Goal: Task Accomplishment & Management: Manage account settings

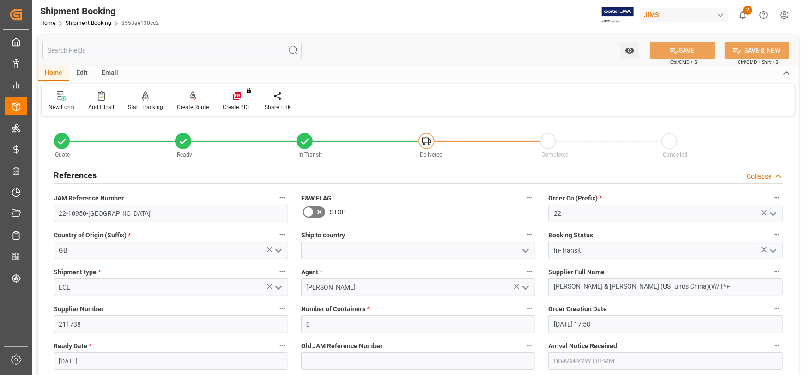
scroll to position [420, 0]
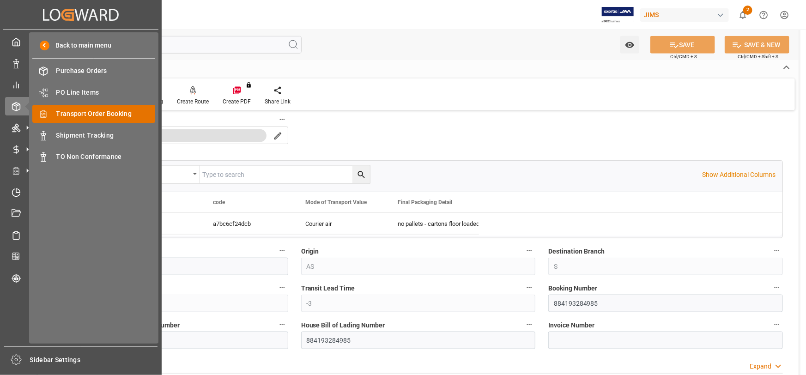
click at [111, 115] on span "Transport Order Booking" at bounding box center [105, 114] width 99 height 10
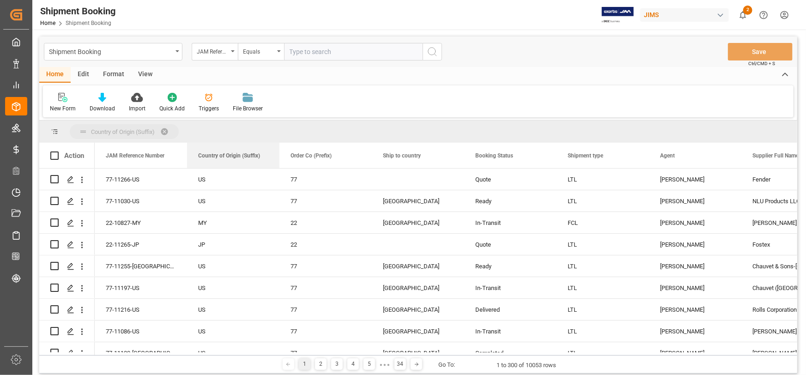
drag, startPoint x: 358, startPoint y: 155, endPoint x: 155, endPoint y: 135, distance: 203.8
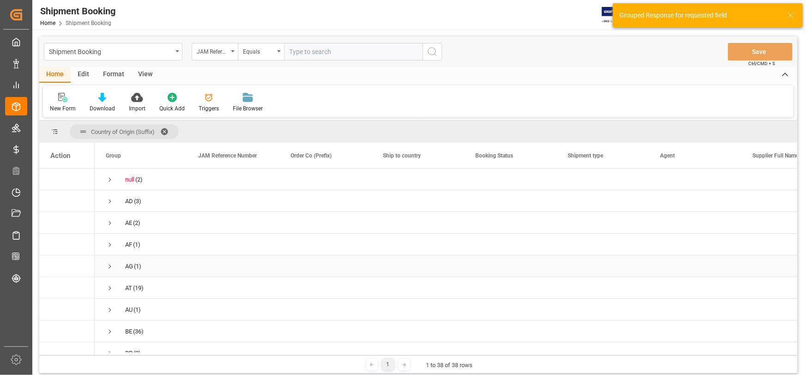
click at [213, 274] on div "Press SPACE to select this row." at bounding box center [233, 266] width 92 height 21
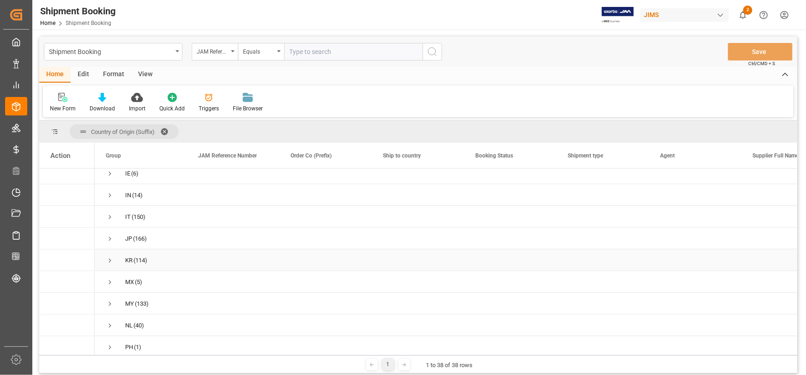
scroll to position [546, 0]
click at [108, 219] on span "Press SPACE to select this row." at bounding box center [110, 220] width 8 height 8
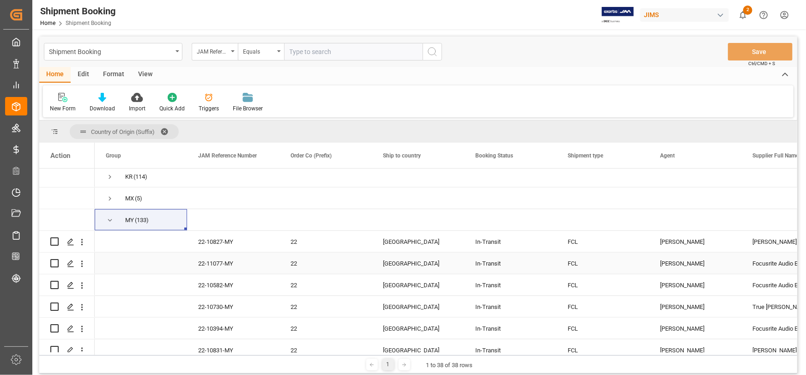
scroll to position [0, 0]
drag, startPoint x: 316, startPoint y: 241, endPoint x: 327, endPoint y: 254, distance: 16.7
click at [316, 241] on div "22" at bounding box center [326, 242] width 70 height 21
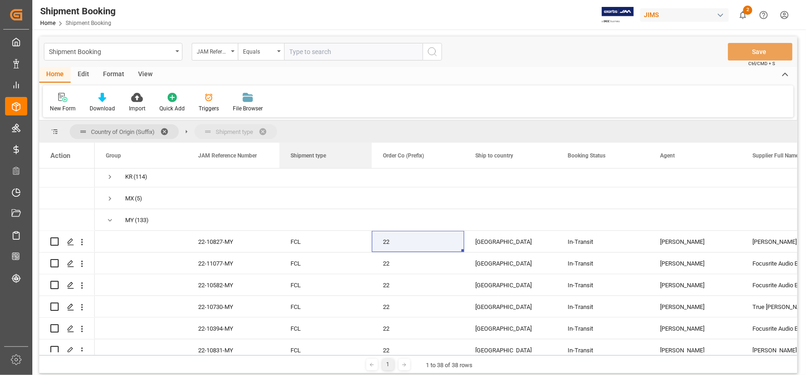
drag, startPoint x: 633, startPoint y: 156, endPoint x: 290, endPoint y: 139, distance: 343.8
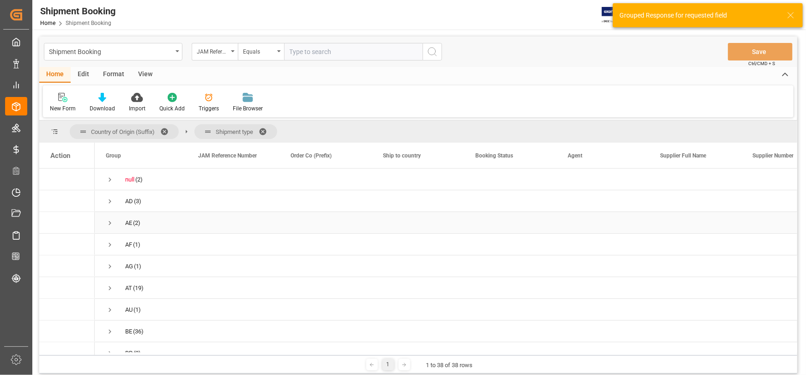
drag, startPoint x: 794, startPoint y: 188, endPoint x: 790, endPoint y: 223, distance: 35.8
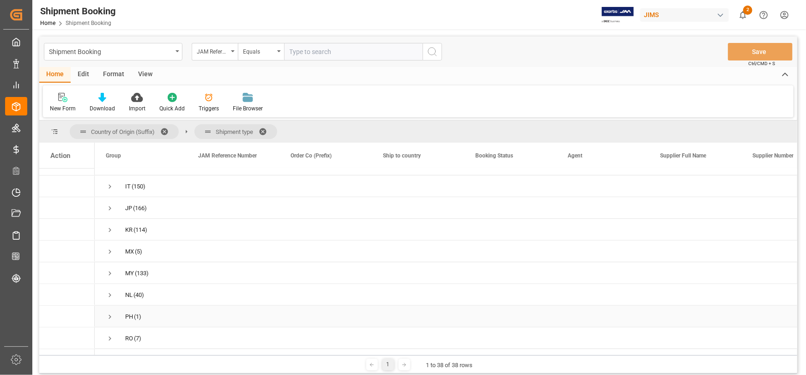
scroll to position [494, 0]
drag, startPoint x: 110, startPoint y: 272, endPoint x: 121, endPoint y: 278, distance: 13.0
click at [109, 272] on span "Press SPACE to select this row." at bounding box center [110, 272] width 8 height 8
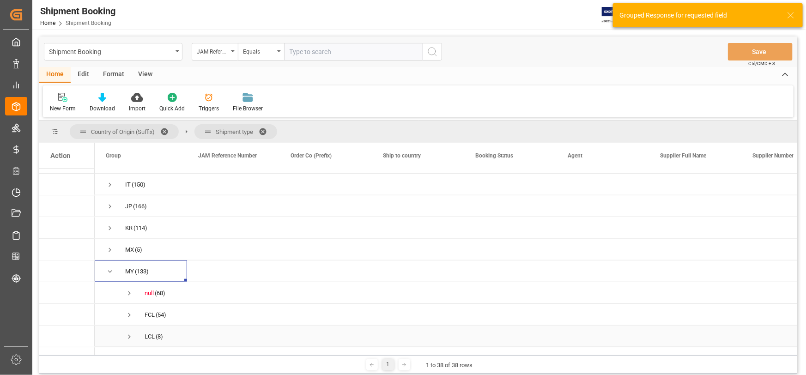
click at [130, 338] on span "Press SPACE to select this row." at bounding box center [129, 337] width 8 height 8
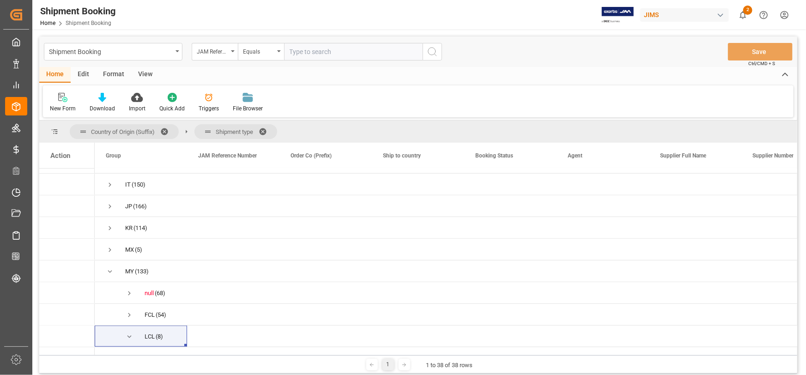
drag, startPoint x: 797, startPoint y: 260, endPoint x: 797, endPoint y: 275, distance: 15.2
click at [797, 275] on div "(2)" at bounding box center [418, 261] width 758 height 184
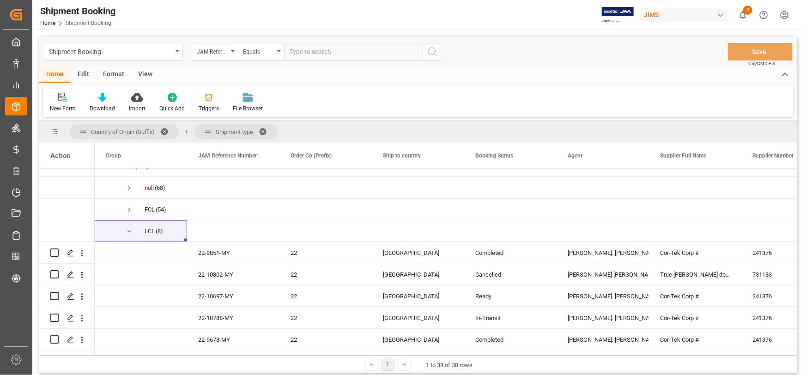
scroll to position [602, 0]
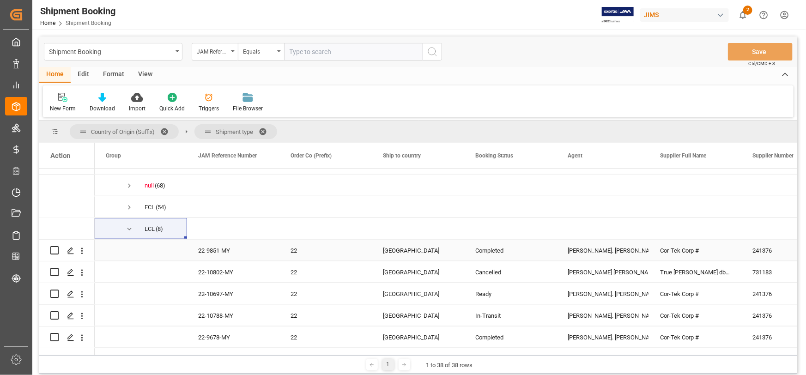
click at [319, 256] on div "22" at bounding box center [326, 250] width 70 height 21
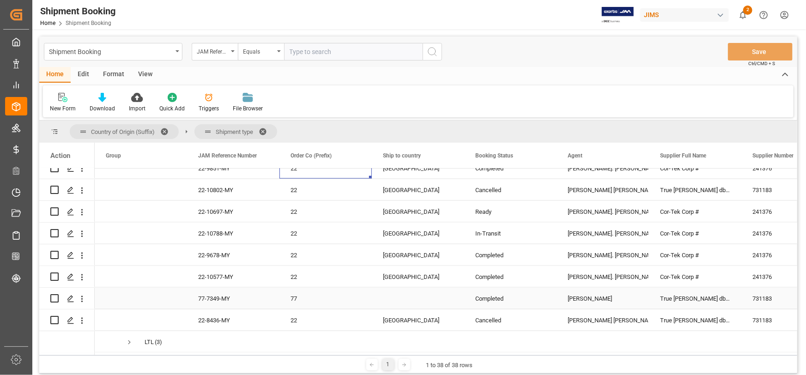
scroll to position [672, 0]
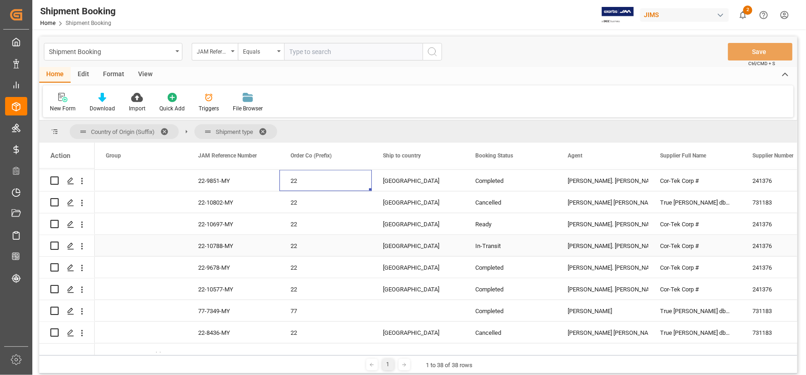
click at [471, 246] on div "In-Transit" at bounding box center [510, 245] width 92 height 21
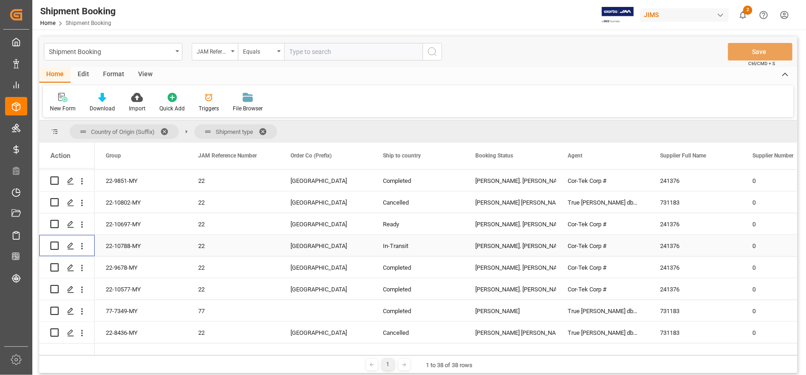
scroll to position [0, 0]
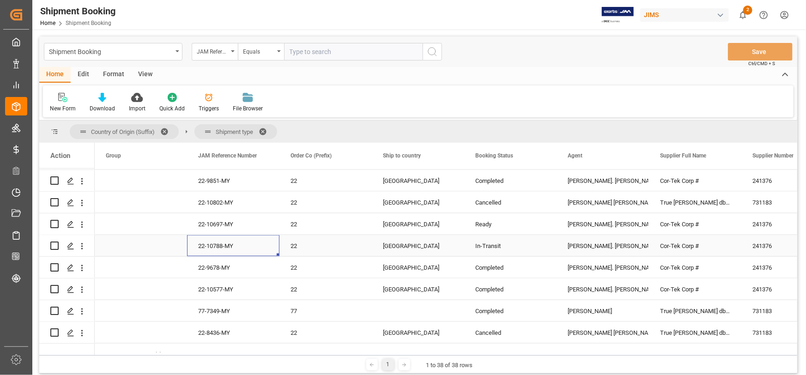
click at [223, 245] on div "22-10788-MY" at bounding box center [233, 245] width 92 height 21
drag, startPoint x: 240, startPoint y: 248, endPoint x: 187, endPoint y: 252, distance: 53.7
click at [187, 252] on div "22-10788-MY" at bounding box center [233, 251] width 92 height 32
click at [342, 264] on div "22" at bounding box center [326, 267] width 70 height 21
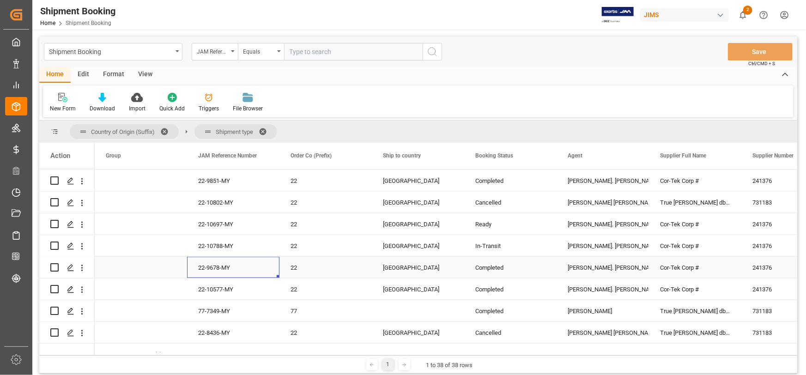
click at [246, 272] on div "22-9678-MY" at bounding box center [233, 267] width 92 height 21
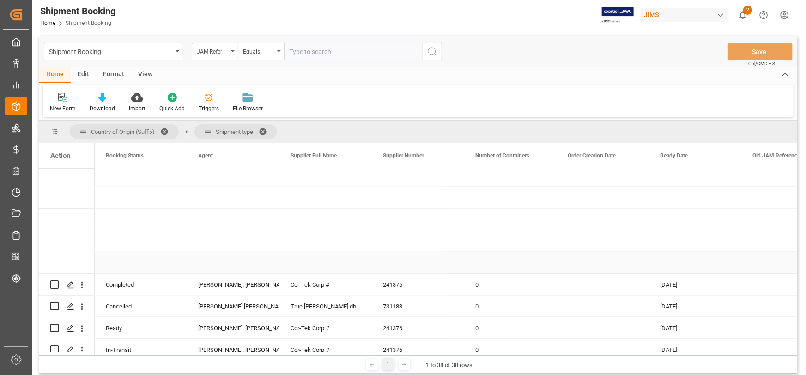
scroll to position [588, 0]
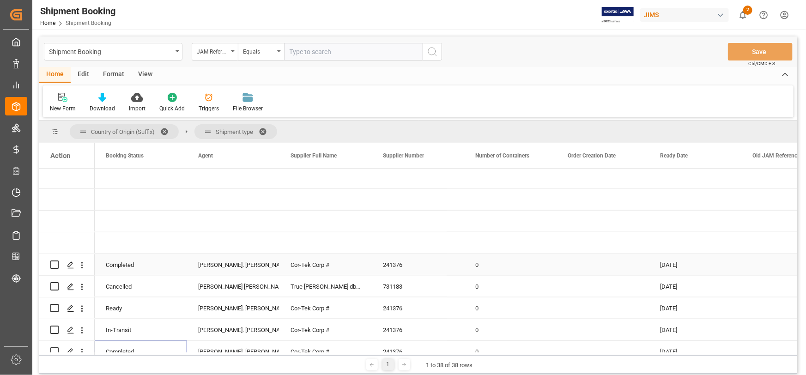
click at [218, 268] on div "[PERSON_NAME]. [PERSON_NAME]" at bounding box center [233, 265] width 70 height 21
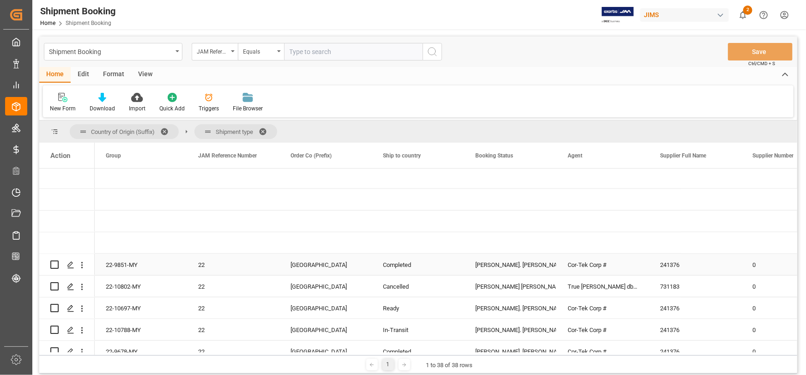
scroll to position [0, 0]
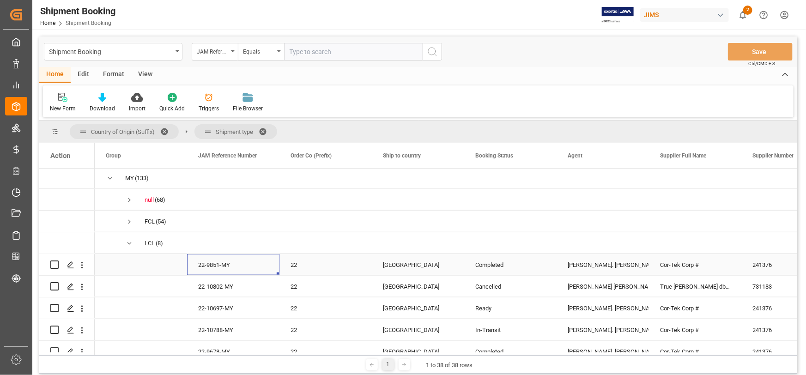
click at [235, 264] on div "22-9851-MY" at bounding box center [233, 264] width 92 height 21
drag, startPoint x: 233, startPoint y: 274, endPoint x: 188, endPoint y: 271, distance: 45.3
click at [188, 271] on div "22-9851-MY" at bounding box center [233, 270] width 92 height 32
click at [251, 304] on div "22-10697-MY" at bounding box center [233, 308] width 92 height 21
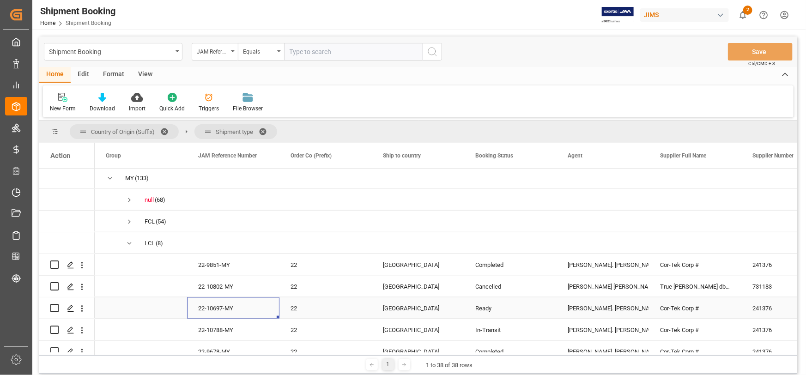
scroll to position [630, 0]
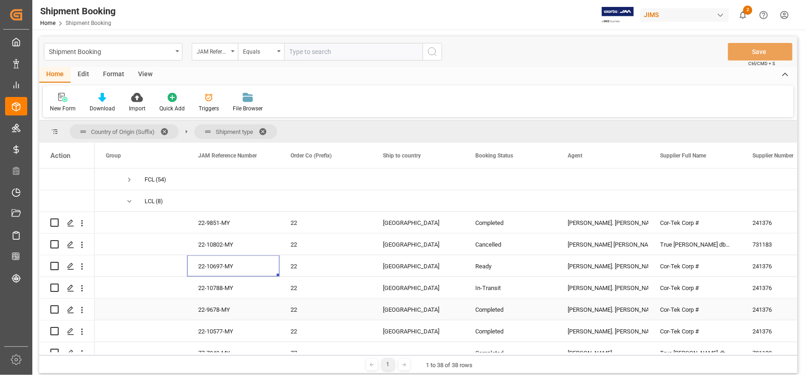
click at [230, 310] on div "22-9678-MY" at bounding box center [233, 309] width 92 height 21
click at [236, 312] on div "22-9678-MY" at bounding box center [233, 309] width 92 height 21
click at [236, 311] on div "22-9678-MY" at bounding box center [233, 309] width 92 height 21
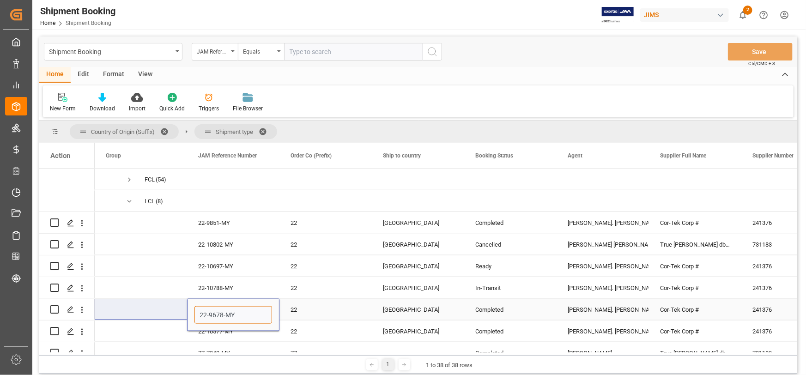
drag, startPoint x: 239, startPoint y: 315, endPoint x: 235, endPoint y: 319, distance: 6.2
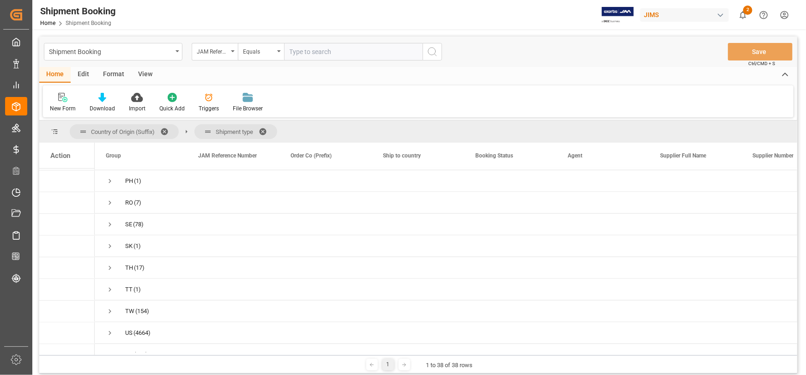
scroll to position [905, 0]
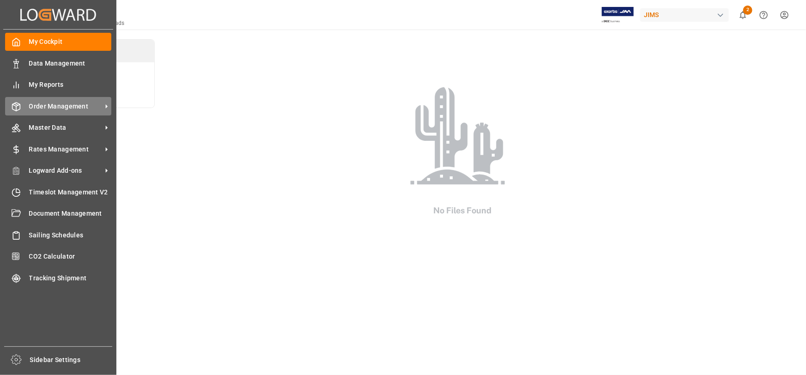
click at [65, 110] on span "Order Management" at bounding box center [65, 107] width 73 height 10
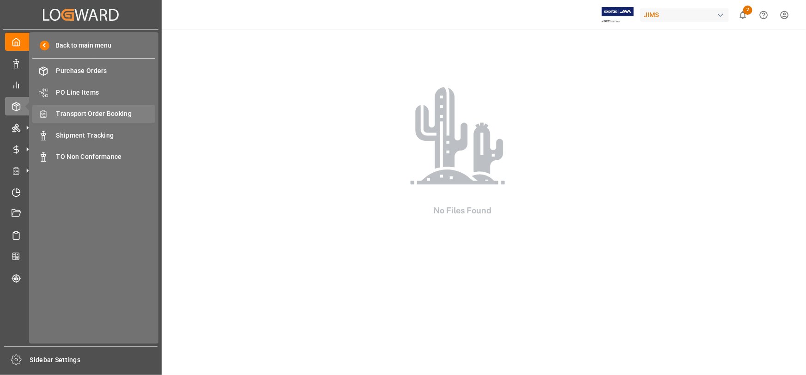
click at [87, 115] on span "Transport Order Booking" at bounding box center [105, 114] width 99 height 10
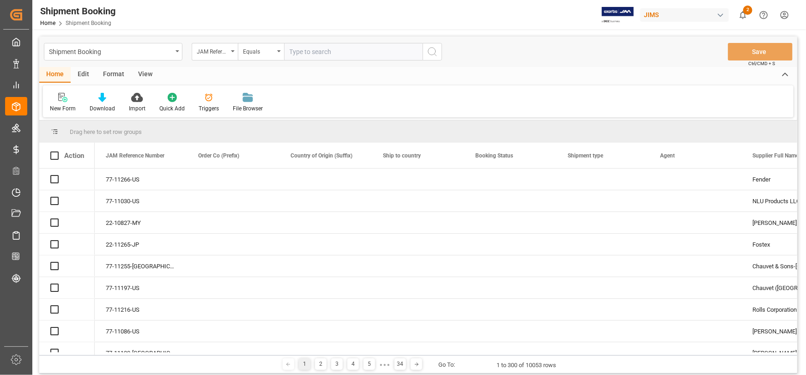
click at [309, 54] on input "text" at bounding box center [353, 52] width 139 height 18
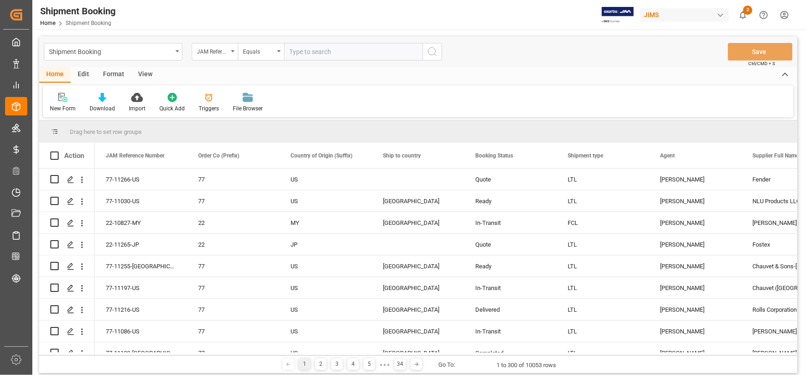
type input "22-10788-MY"
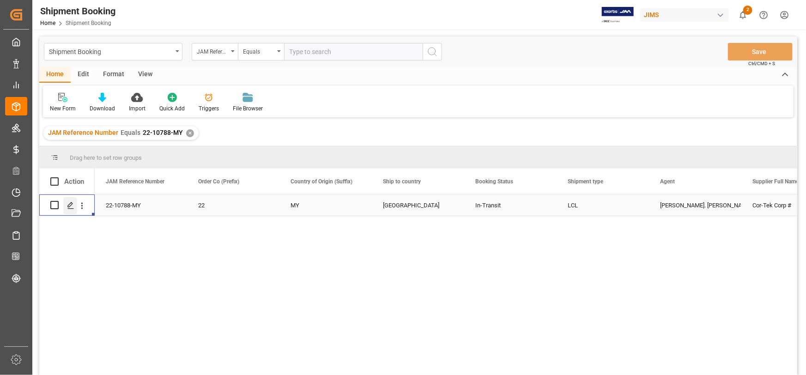
click at [68, 207] on icon "Press SPACE to select this row." at bounding box center [70, 205] width 7 height 7
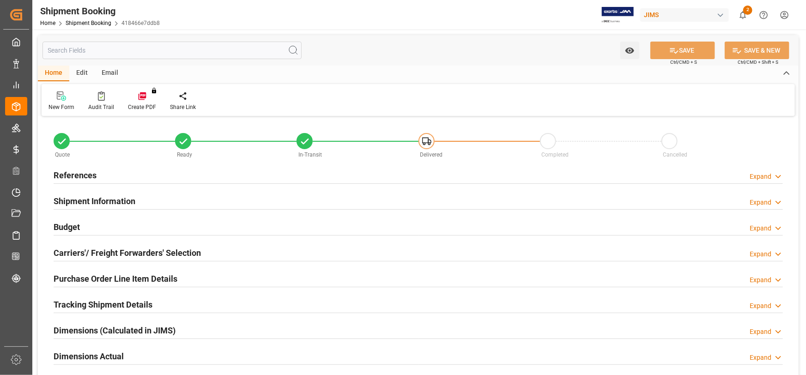
type input "66543.472"
type input "4434.96"
type input "147832"
click at [154, 226] on div "Budget Expand" at bounding box center [419, 227] width 730 height 18
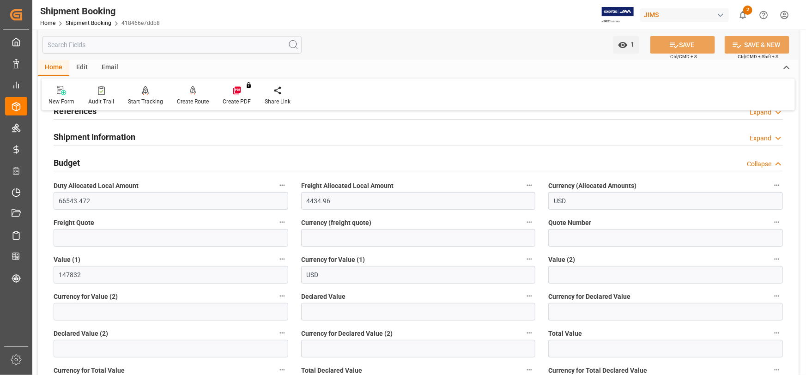
scroll to position [84, 0]
